Goal: Task Accomplishment & Management: Manage account settings

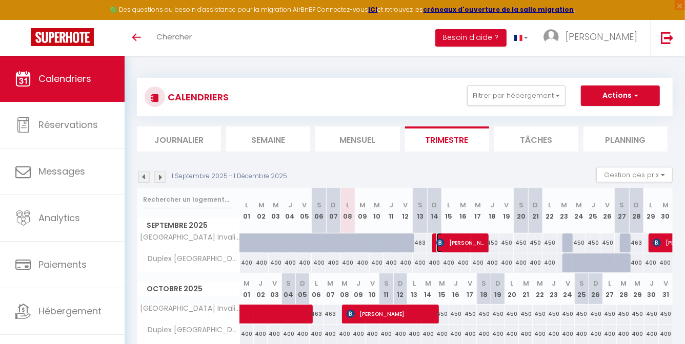
click at [470, 238] on span "[PERSON_NAME]" at bounding box center [461, 242] width 50 height 19
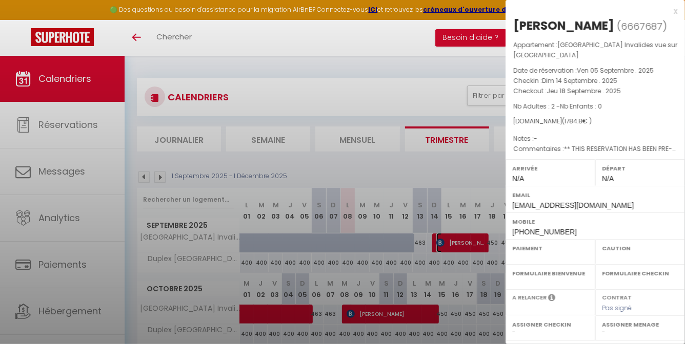
select select "OK"
select select "KO"
select select "0"
select select "1"
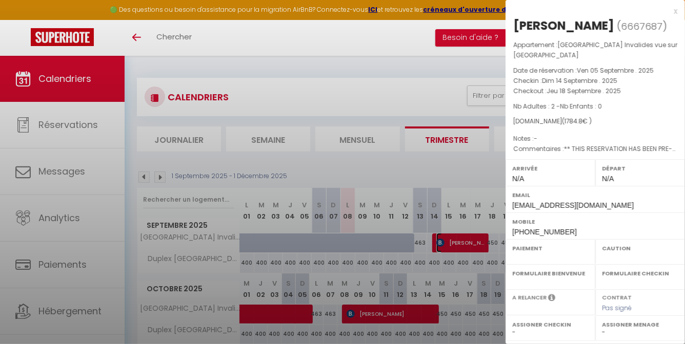
select select
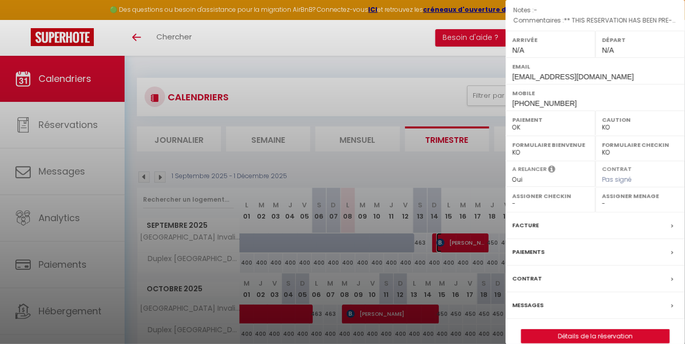
scroll to position [129, 0]
click at [595, 330] on link "Détails de la réservation" at bounding box center [595, 336] width 148 height 13
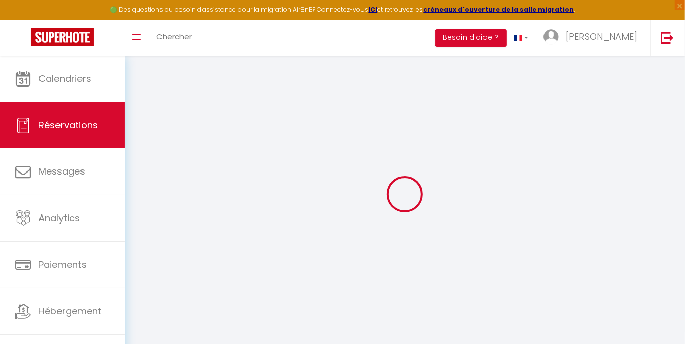
select select
checkbox input "false"
select select
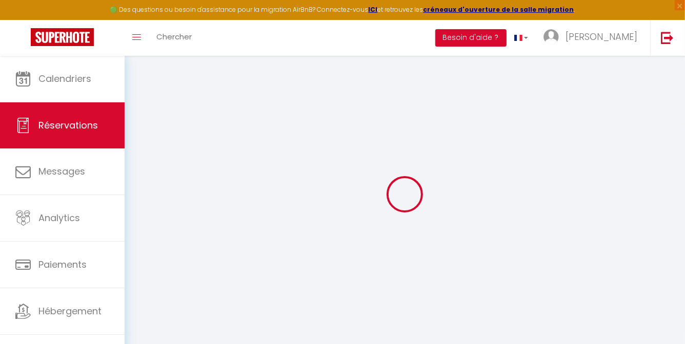
checkbox input "false"
type voyageur0 "** THIS RESERVATION HAS BEEN PRE-PAID ** Reservation has a cancellation grace p…"
type input "40"
type input "124.8"
select select
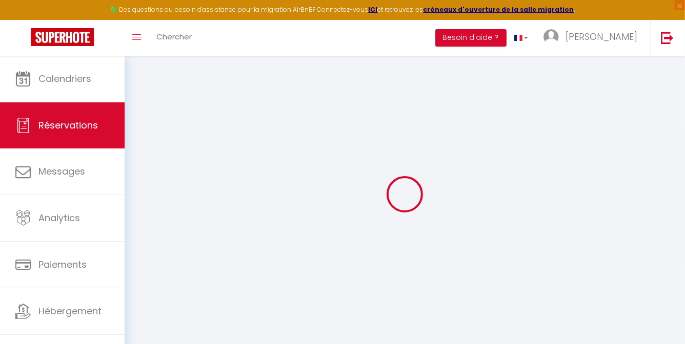
select select
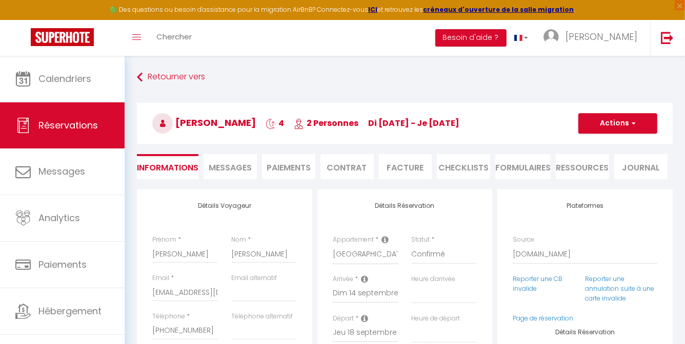
checkbox input "false"
select select
click at [566, 168] on li "Ressources" at bounding box center [582, 166] width 53 height 25
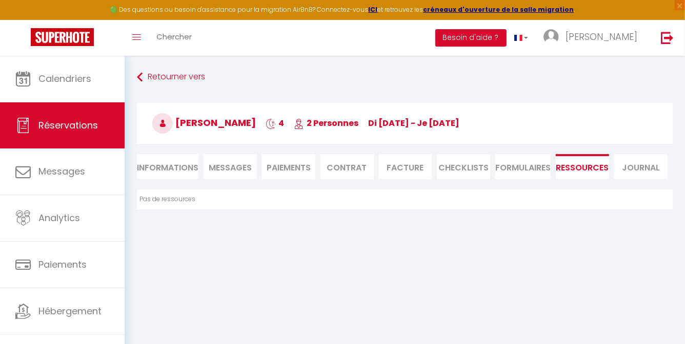
click at [354, 168] on li "Contrat" at bounding box center [346, 166] width 53 height 25
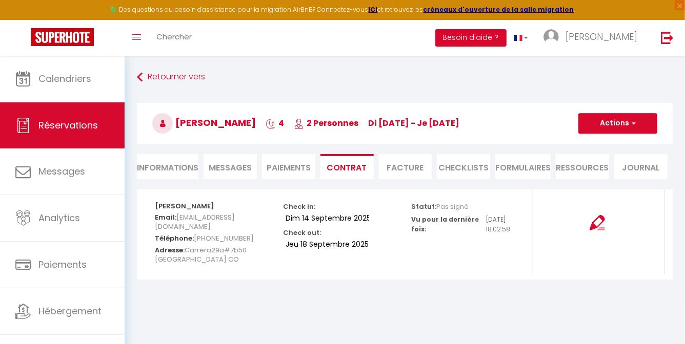
click at [287, 175] on li "Paiements" at bounding box center [288, 166] width 53 height 25
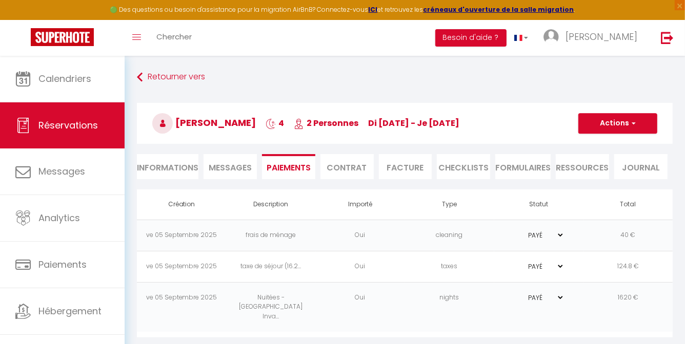
click at [228, 163] on span "Messages" at bounding box center [230, 168] width 43 height 12
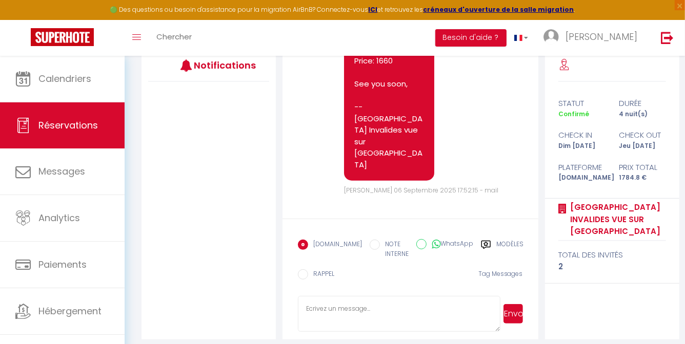
scroll to position [145, 0]
